Goal: Communication & Community: Answer question/provide support

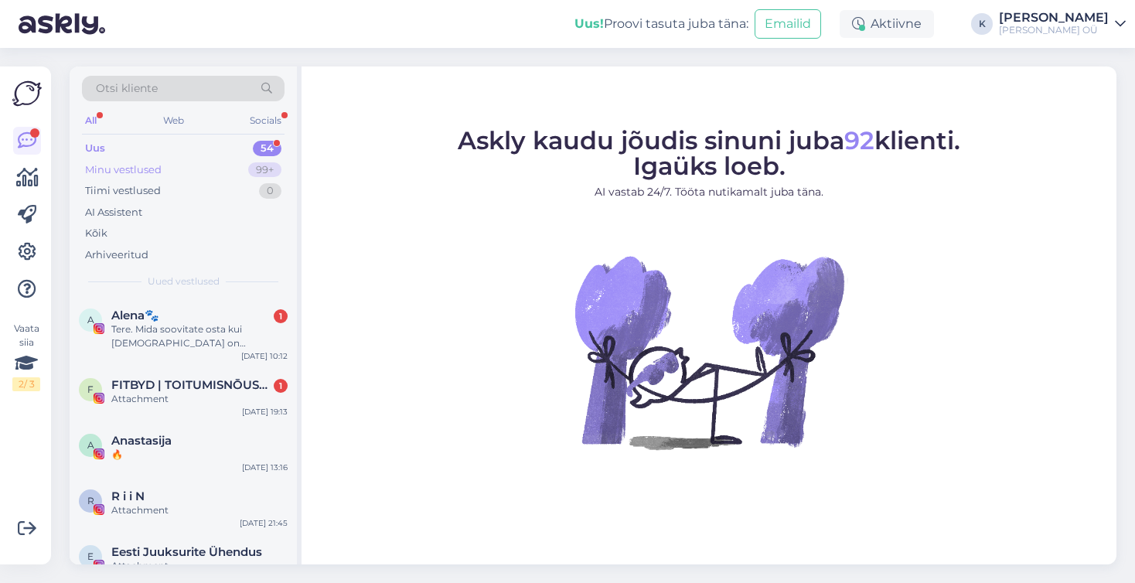
click at [129, 172] on div "Minu vestlused" at bounding box center [123, 169] width 77 height 15
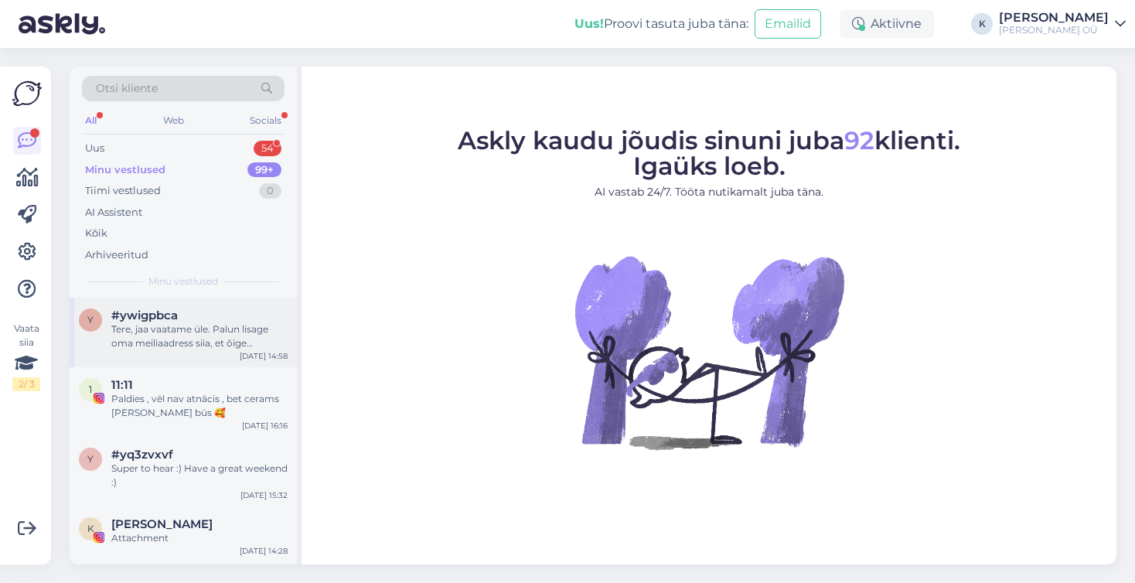
click at [145, 346] on div "Tere, jaa vaatame üle. Palun lisage oma meiliaadress siia, et õige kontoga kõik…" at bounding box center [199, 336] width 176 height 28
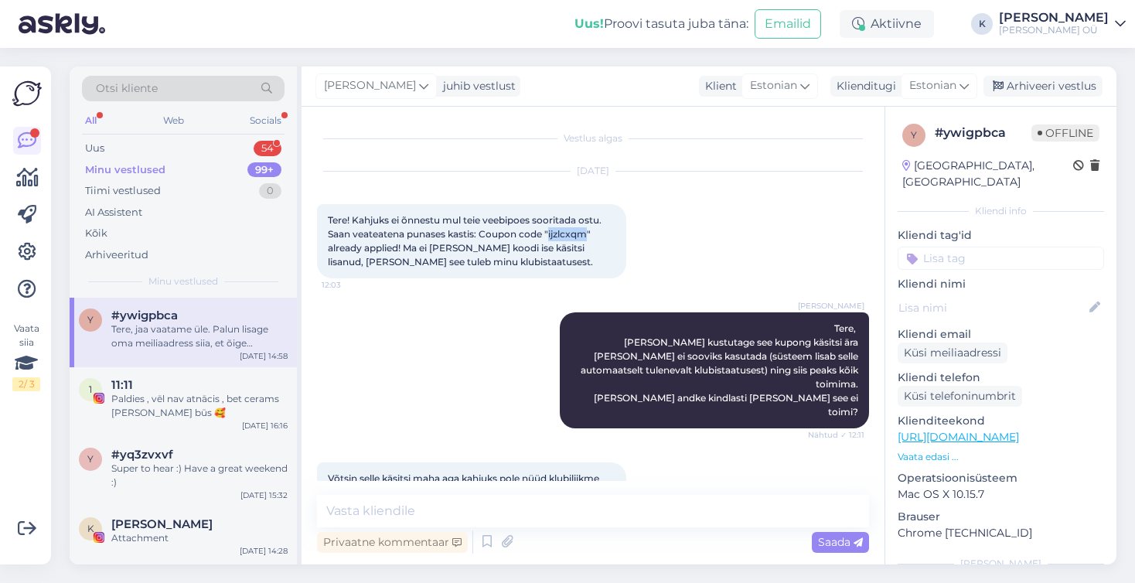
drag, startPoint x: 550, startPoint y: 233, endPoint x: 587, endPoint y: 230, distance: 38.1
click at [587, 230] on span "Tere! Kahjuks ei õnnestu mul teie veebipoes sooritada ostu. Saan veateatena pun…" at bounding box center [466, 240] width 276 height 53
copy span "ijzlcxqm"
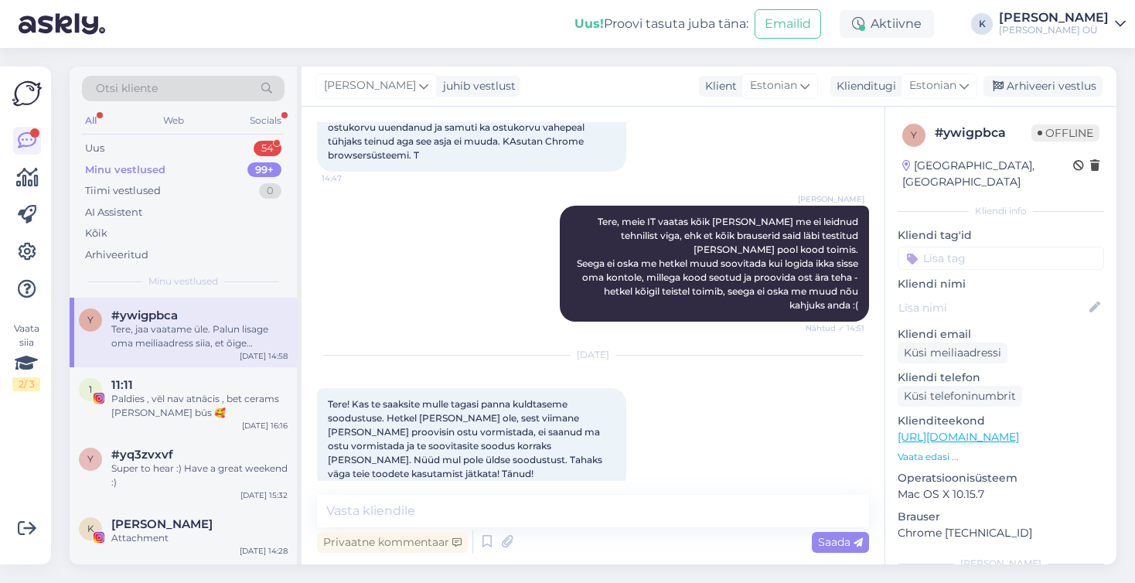
scroll to position [878, 0]
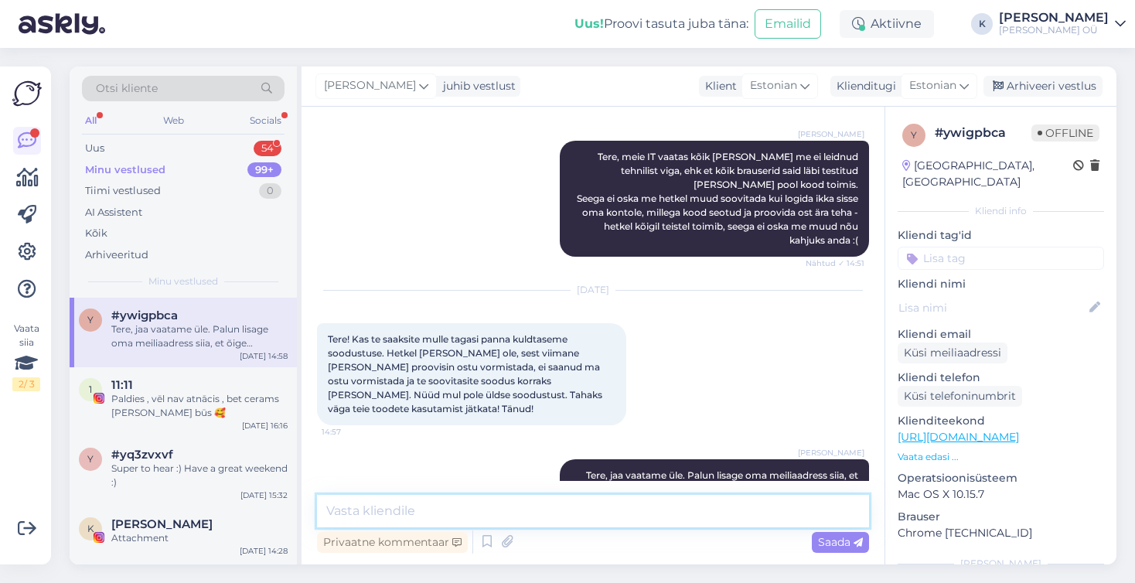
click at [474, 506] on textarea at bounding box center [593, 511] width 552 height 32
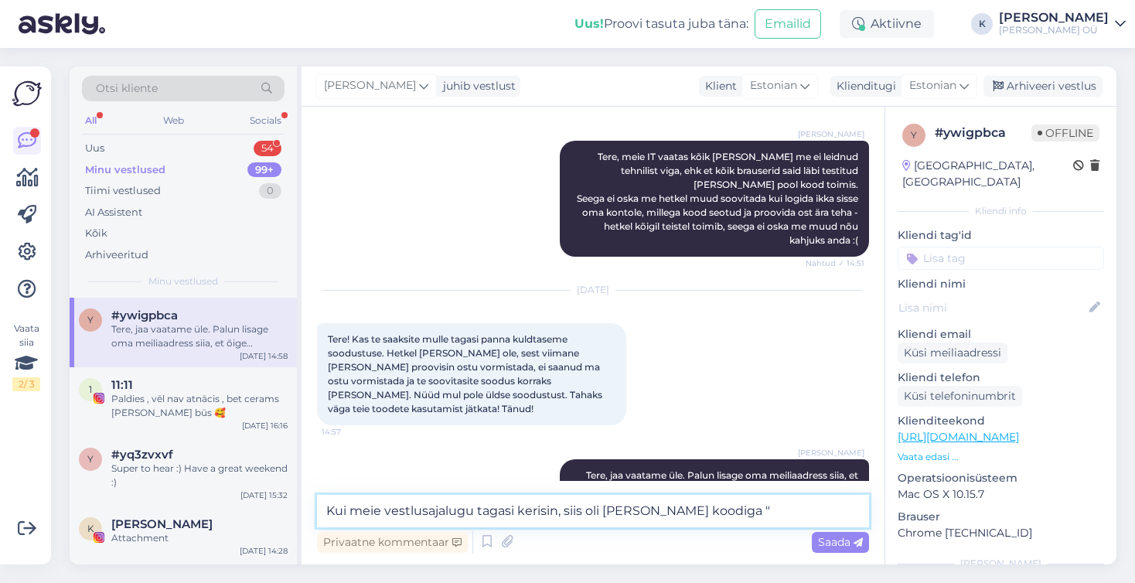
paste textarea "ijzlcxqm"
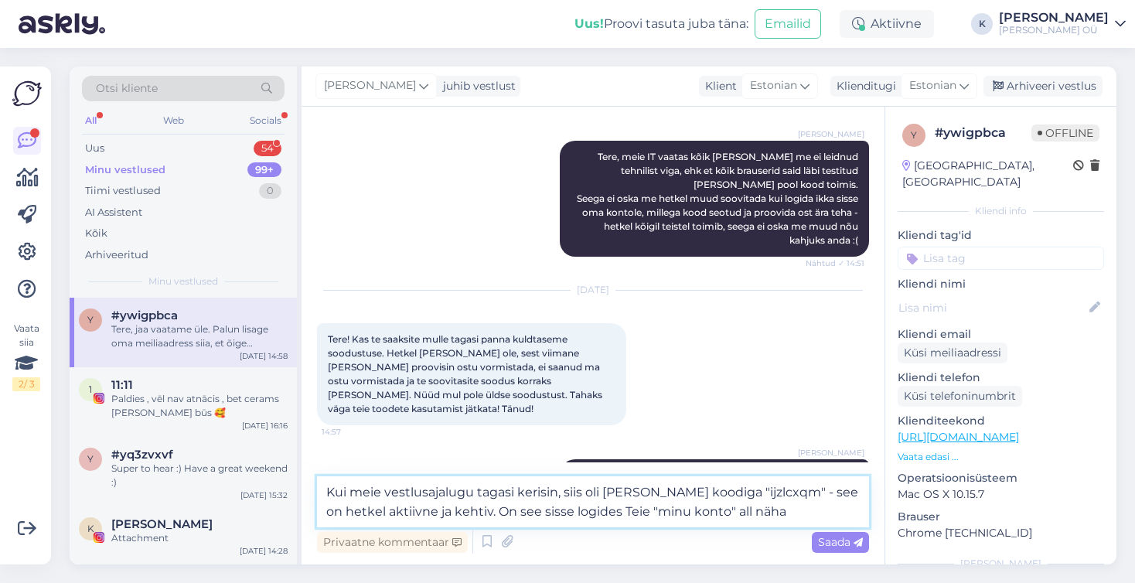
type textarea "Kui meie vestlusajalugu tagasi kerisin, siis oli [PERSON_NAME] koodiga "ijzlcxq…"
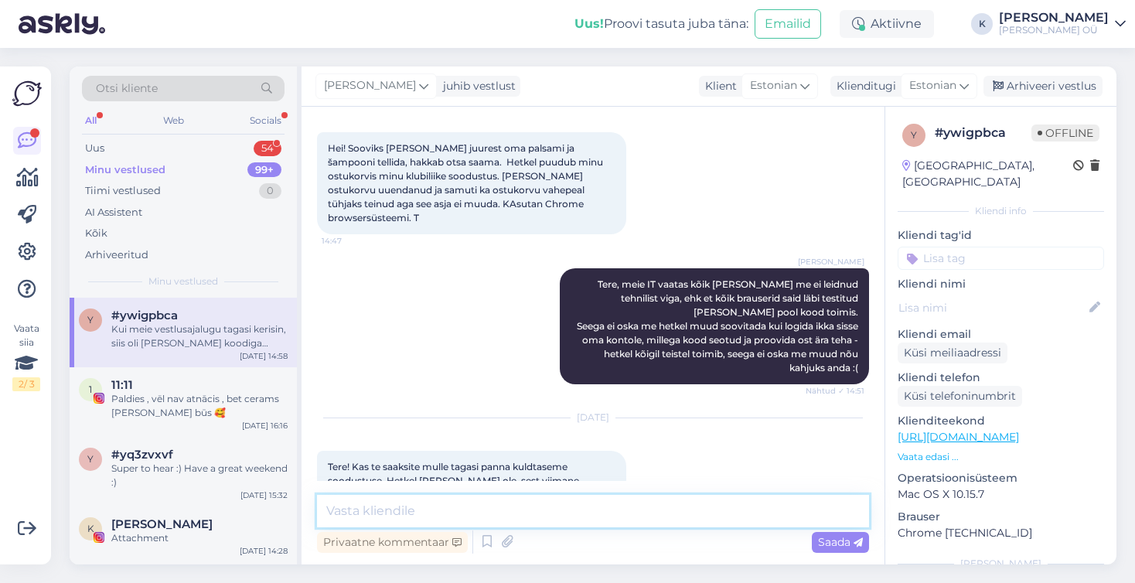
scroll to position [972, 0]
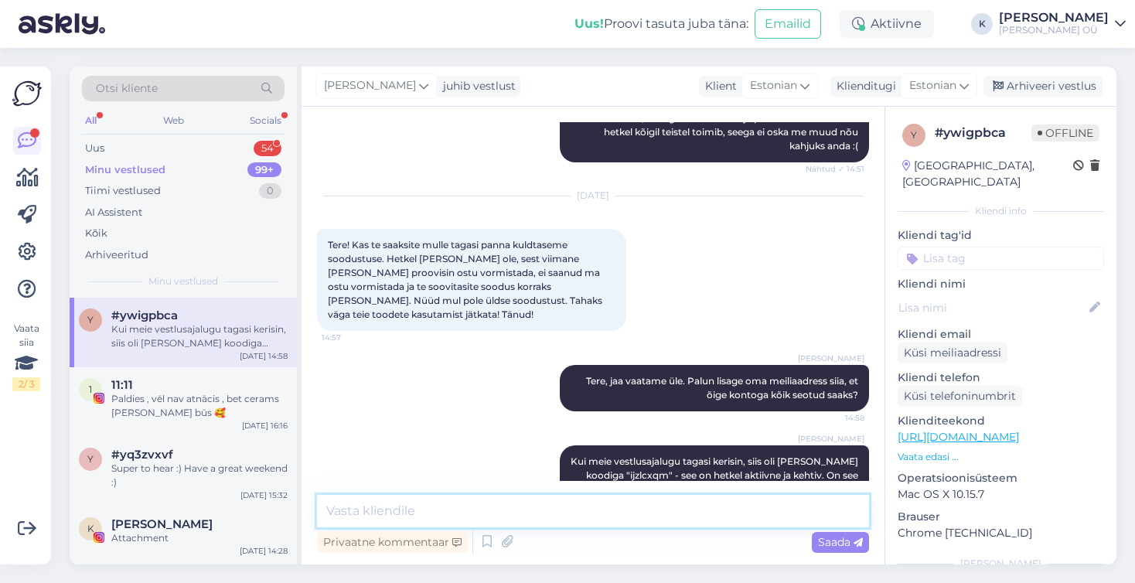
click at [444, 512] on textarea at bounding box center [593, 511] width 552 height 32
type textarea "Soovitan brau"
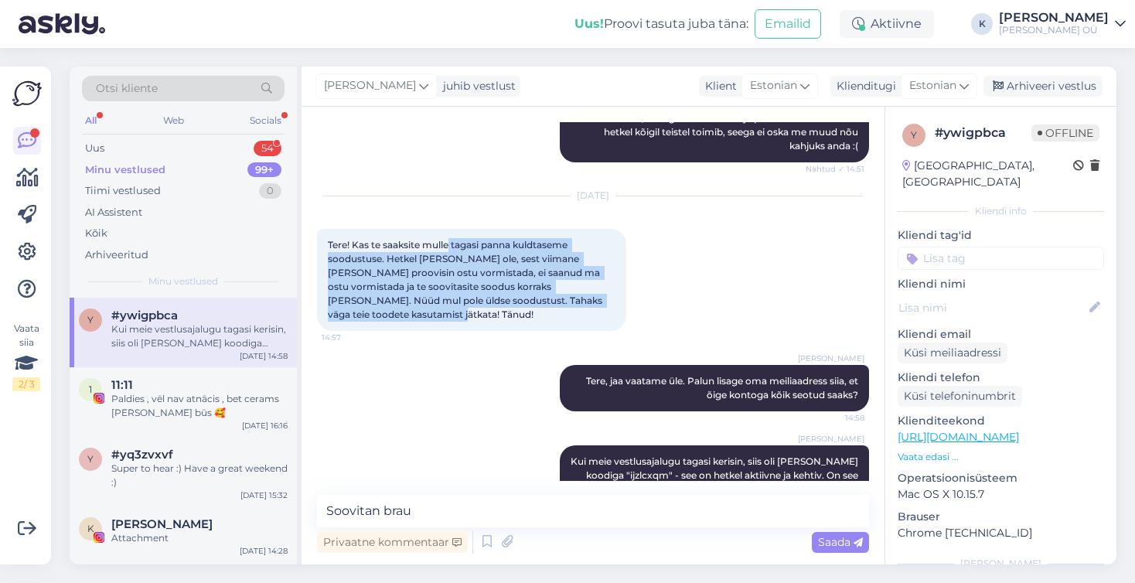
drag, startPoint x: 451, startPoint y: 202, endPoint x: 409, endPoint y: 267, distance: 76.5
click at [409, 267] on div "Tere! Kas te saaksite mulle tagasi panna kuldtaseme soodustuse. Hetkel [PERSON_…" at bounding box center [471, 280] width 309 height 102
drag, startPoint x: 401, startPoint y: 269, endPoint x: 320, endPoint y: 195, distance: 110.0
click at [320, 229] on div "Tere! Kas te saaksite mulle tagasi panna kuldtaseme soodustuse. Hetkel [PERSON_…" at bounding box center [471, 280] width 309 height 102
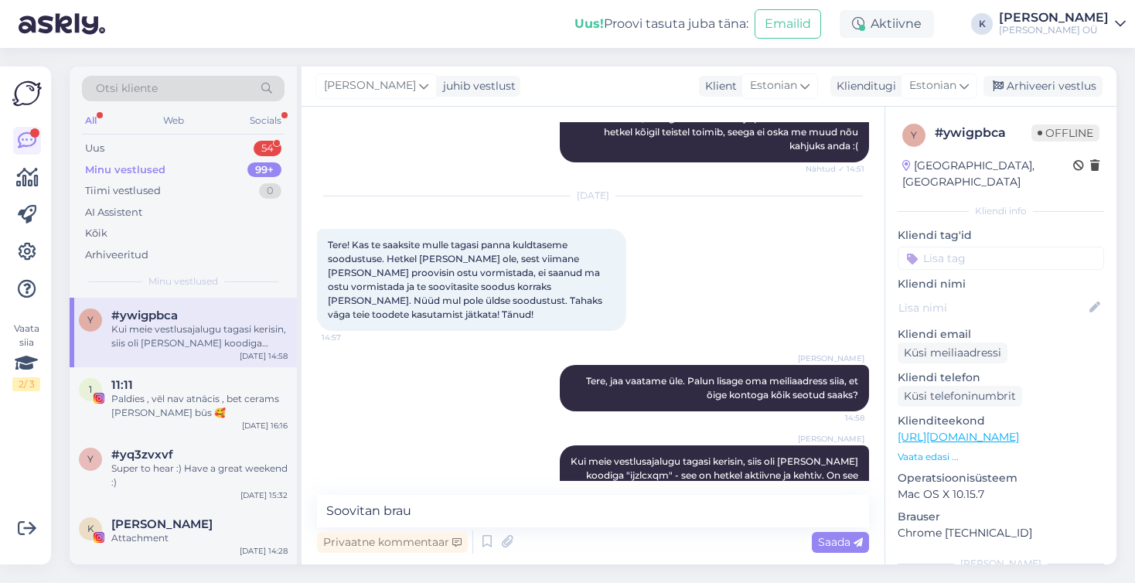
click at [393, 229] on div "Tere! Kas te saaksite mulle tagasi panna kuldtaseme soodustuse. Hetkel [PERSON_…" at bounding box center [471, 280] width 309 height 102
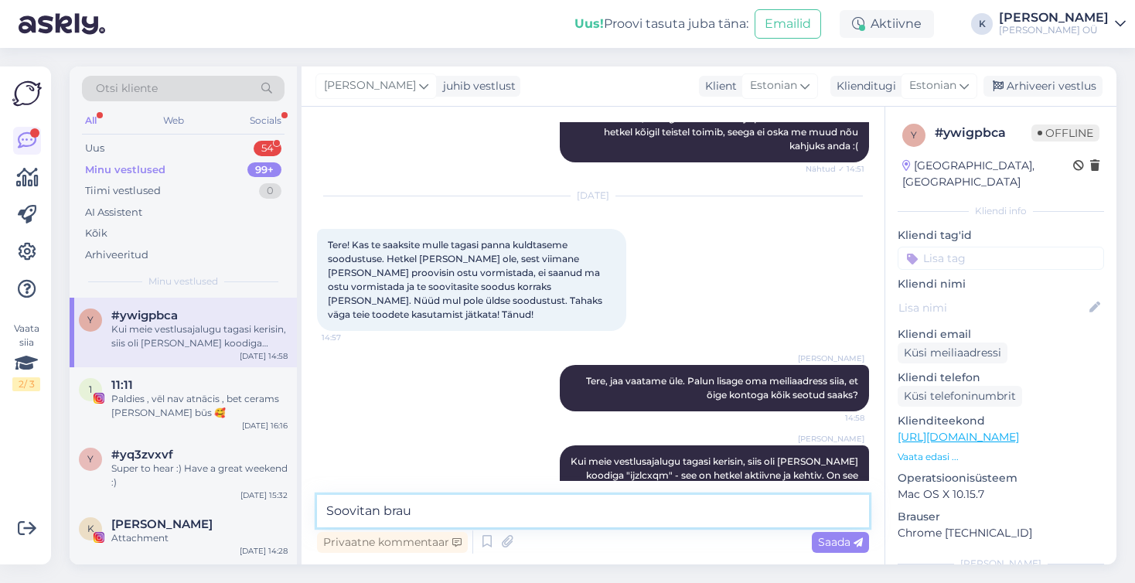
drag, startPoint x: 417, startPoint y: 510, endPoint x: 312, endPoint y: 497, distance: 105.9
click at [312, 497] on div "Vestlus algas [DATE] Tere! Kahjuks ei õnnestu mul teie veebipoes sooritada ostu…" at bounding box center [592, 336] width 583 height 458
drag, startPoint x: 764, startPoint y: 516, endPoint x: 354, endPoint y: 501, distance: 410.7
click at [354, 501] on textarea "Kood kehtib kindla e-mailiga, millega konto registreeritud ning üksiku" at bounding box center [593, 511] width 552 height 32
type textarea "K"
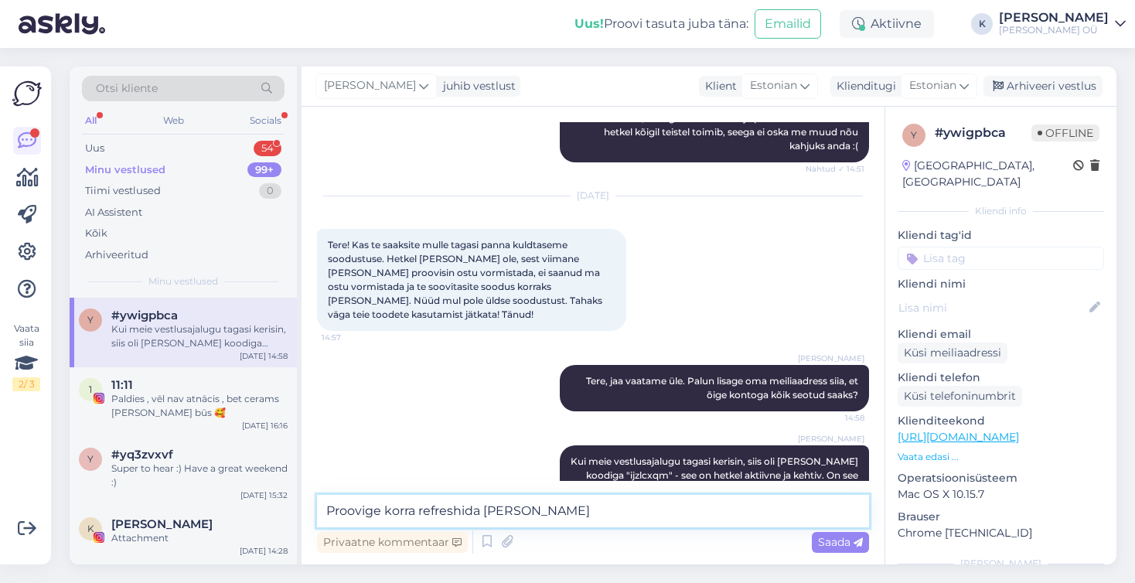
type textarea "Proovige korra refreshida [PERSON_NAME]"
drag, startPoint x: 564, startPoint y: 512, endPoint x: 325, endPoint y: 508, distance: 238.9
click at [325, 508] on textarea "Proovige korra refreshida [PERSON_NAME]" at bounding box center [593, 511] width 552 height 32
click at [378, 505] on textarea at bounding box center [593, 511] width 552 height 32
click at [378, 506] on textarea at bounding box center [593, 511] width 552 height 32
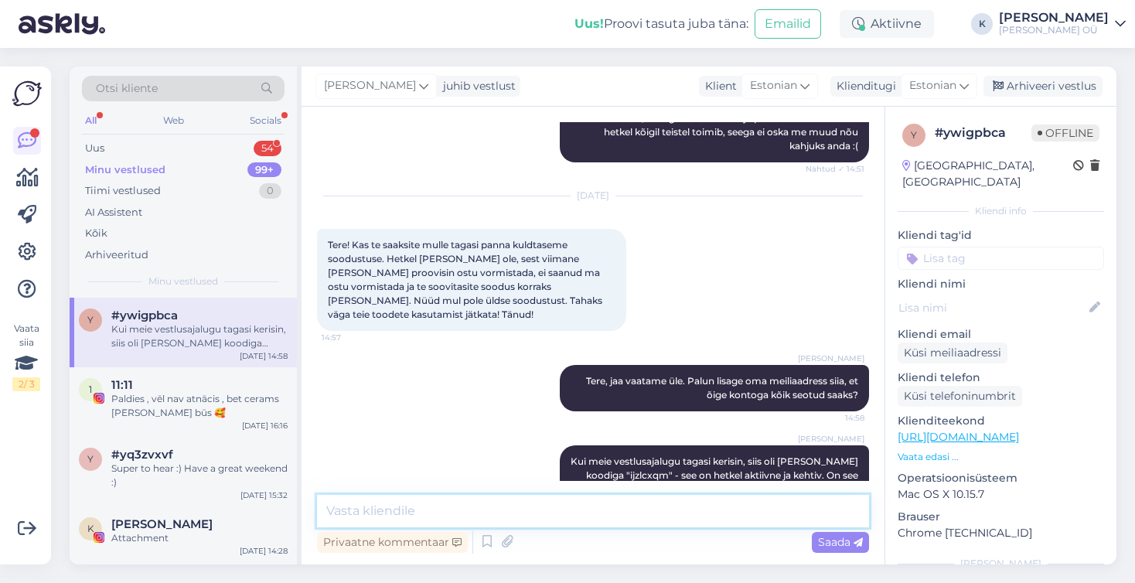
click at [378, 506] on textarea at bounding box center [593, 511] width 552 height 32
type textarea "Ü"
type textarea "V"
type textarea "S"
type textarea "[PERSON_NAME] leiate ""
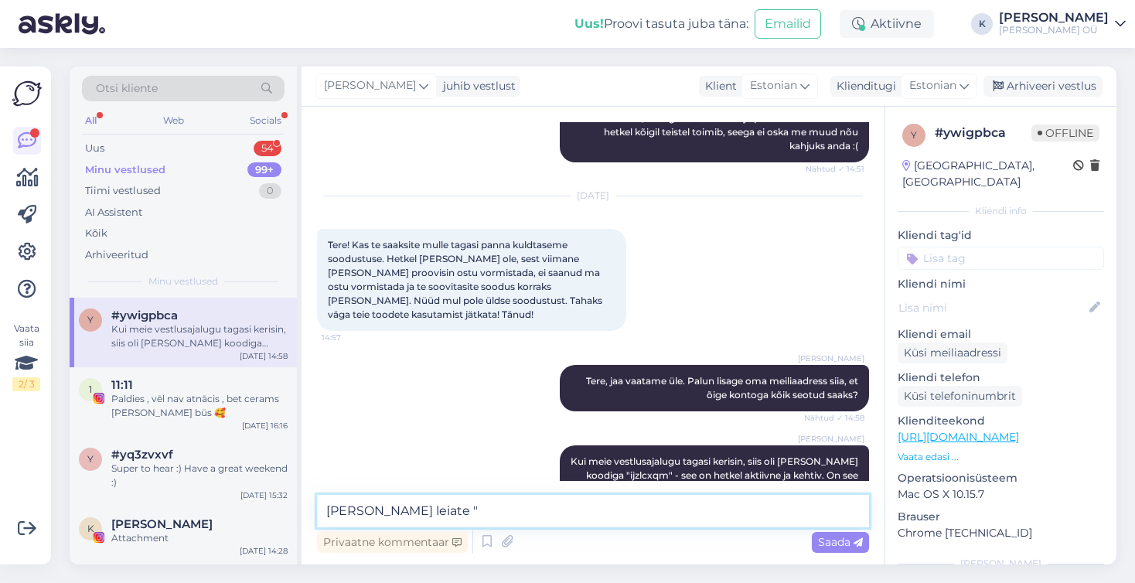
drag, startPoint x: 457, startPoint y: 512, endPoint x: 325, endPoint y: 509, distance: 132.2
click at [324, 509] on textarea "[PERSON_NAME] leiate "" at bounding box center [593, 511] width 552 height 32
